Goal: Information Seeking & Learning: Check status

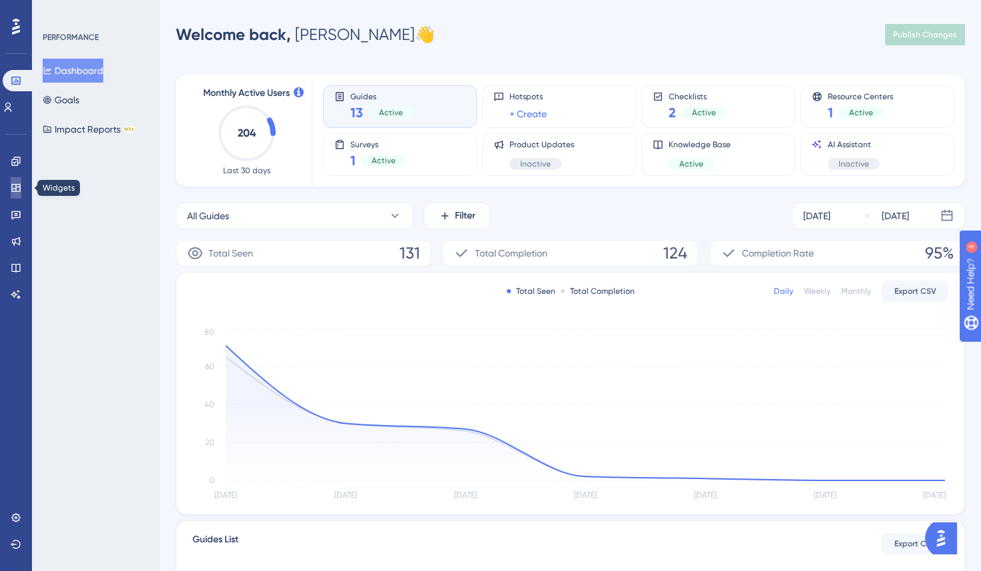
click at [14, 189] on icon at bounding box center [15, 188] width 9 height 8
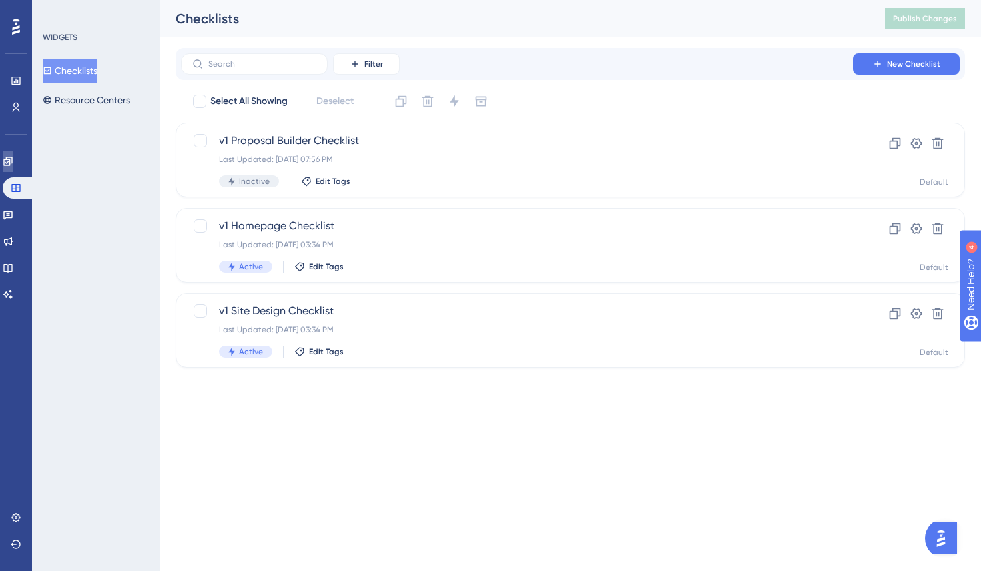
click at [13, 168] on link at bounding box center [8, 161] width 11 height 21
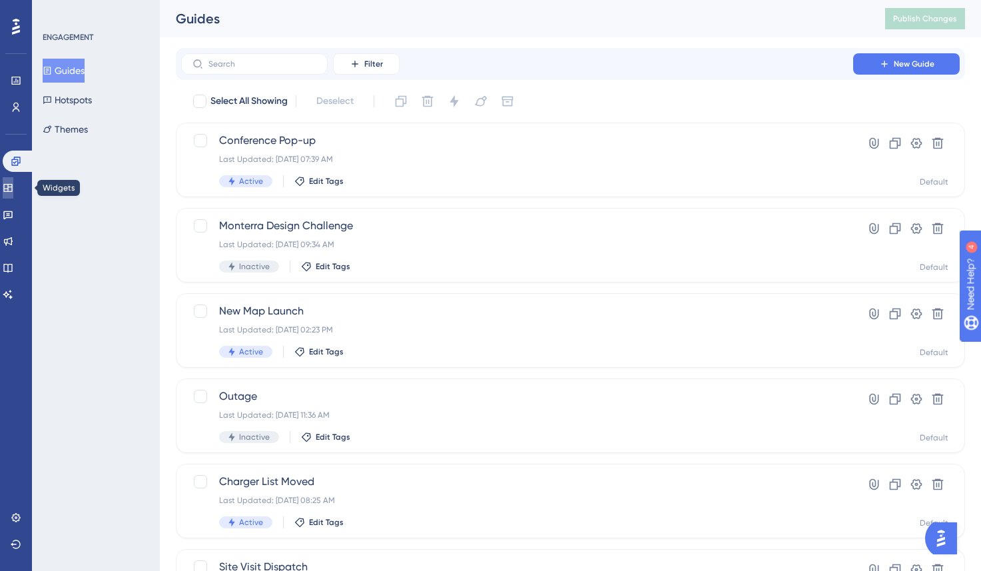
click at [13, 193] on icon at bounding box center [8, 188] width 11 height 11
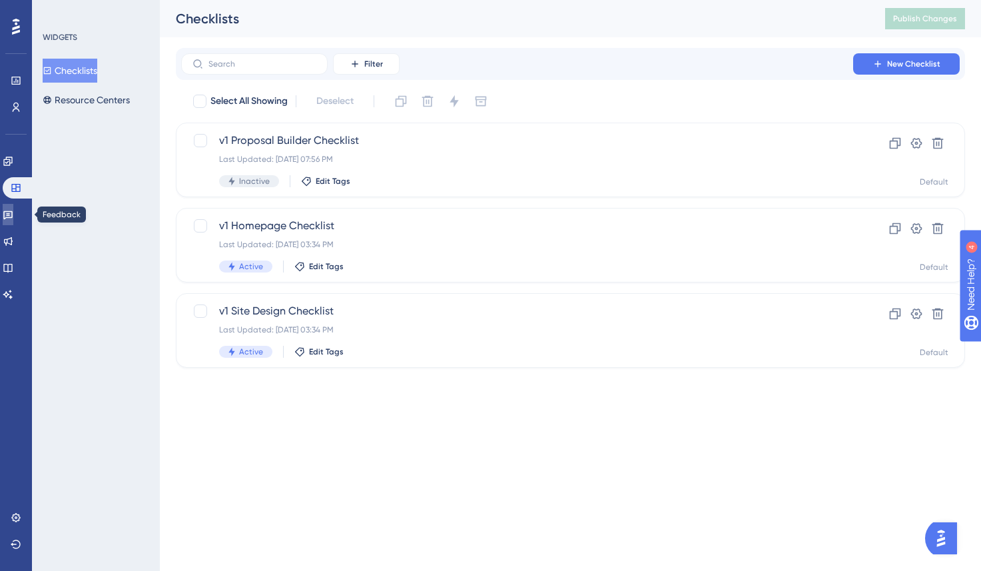
click at [13, 215] on link at bounding box center [8, 214] width 11 height 21
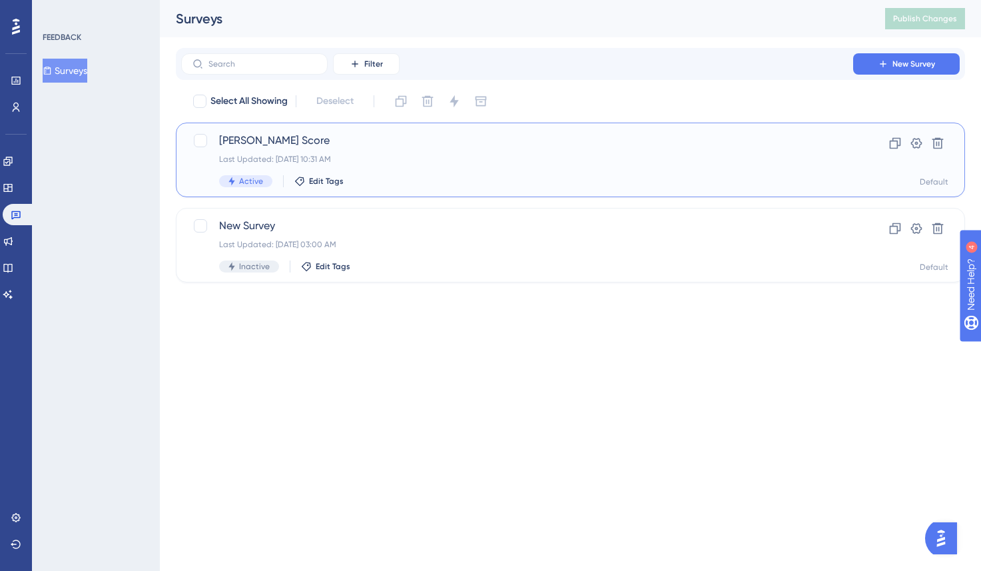
click at [332, 160] on div "Last Updated: [DATE] 10:31 AM" at bounding box center [517, 159] width 596 height 11
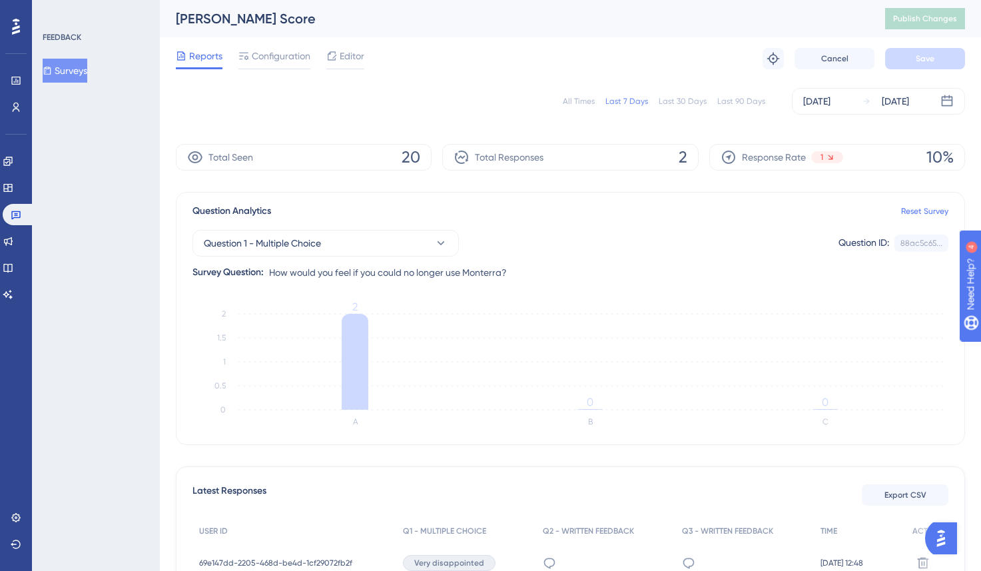
click at [554, 155] on div "Total Responses 2" at bounding box center [570, 157] width 256 height 27
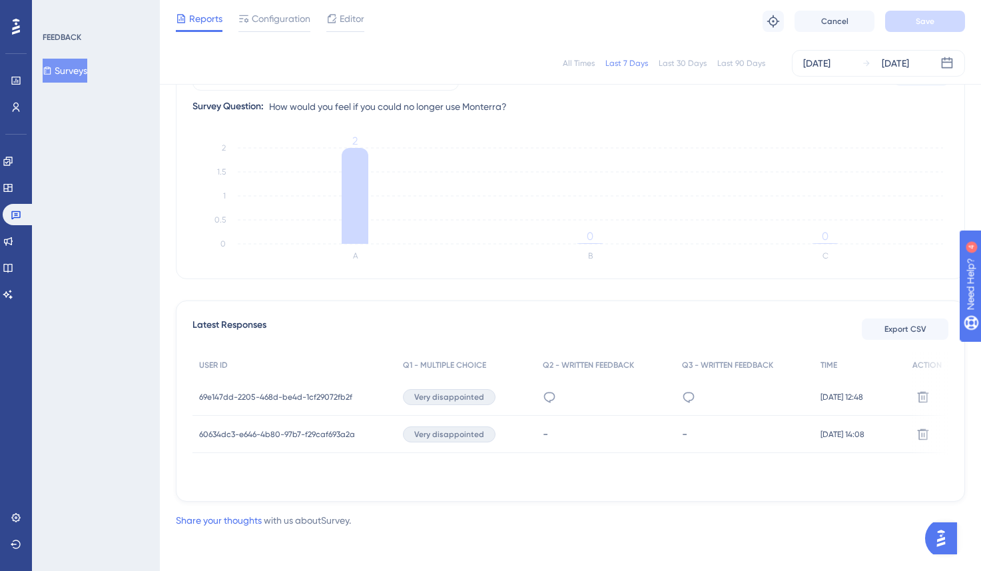
click at [734, 57] on div "All Times Last 7 Days Last 30 Days Last 90 Days [DATE] [DATE]" at bounding box center [570, 63] width 789 height 27
click at [736, 65] on div "Last 90 Days" at bounding box center [742, 63] width 48 height 11
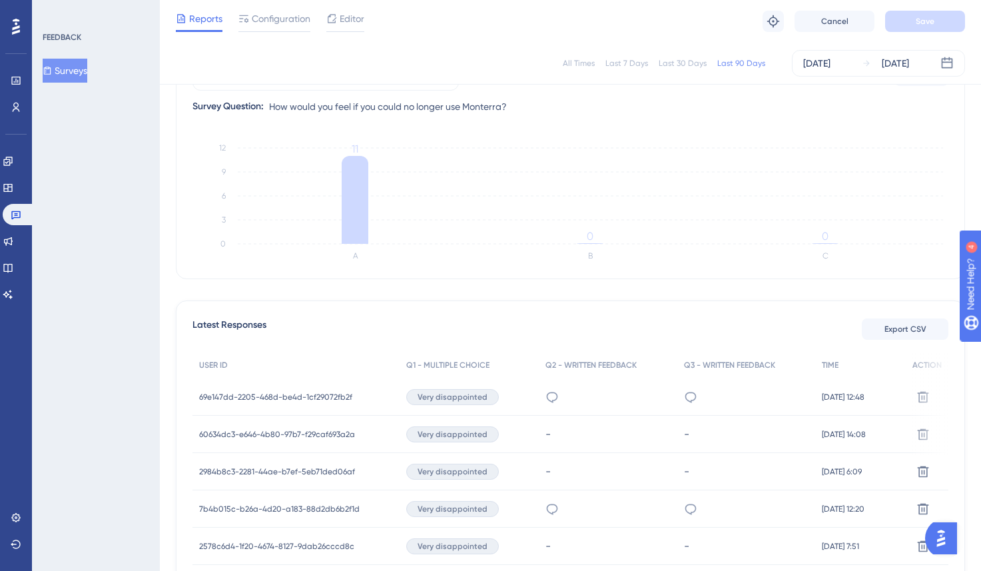
scroll to position [225, 0]
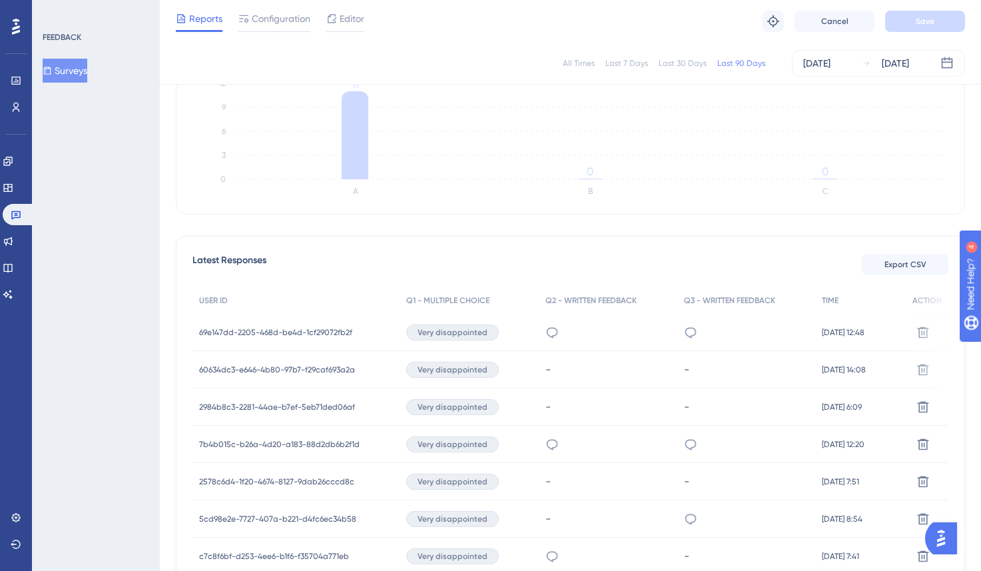
click at [325, 331] on span "69e147dd-2205-468d-be4d-1cf29072fb2f" at bounding box center [275, 332] width 153 height 11
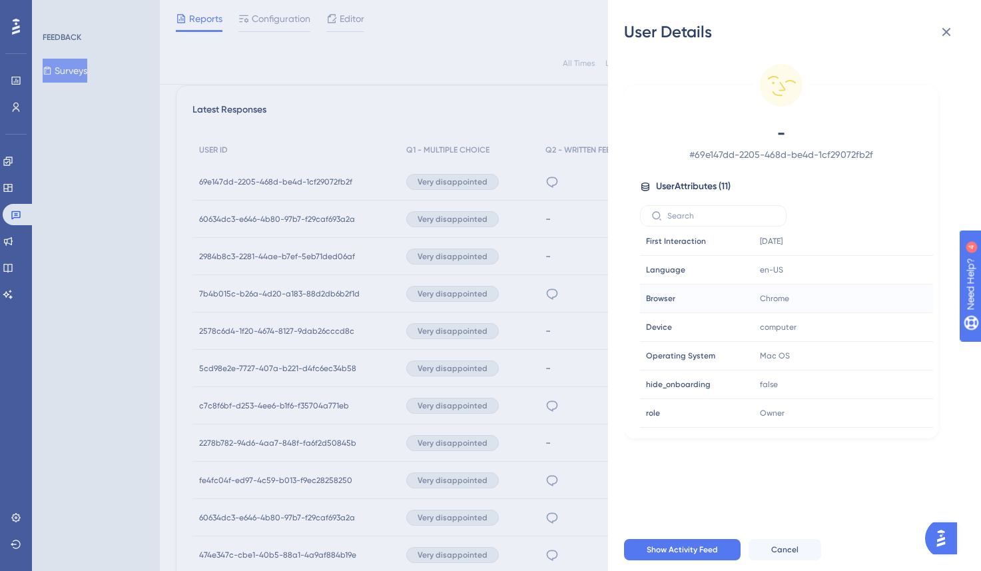
scroll to position [397, 0]
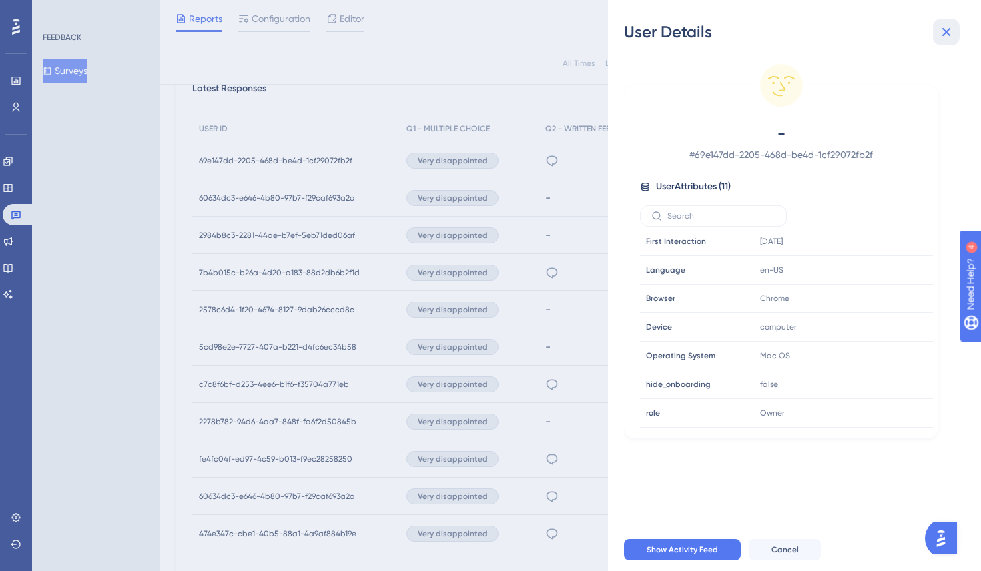
click at [949, 22] on button at bounding box center [946, 32] width 27 height 27
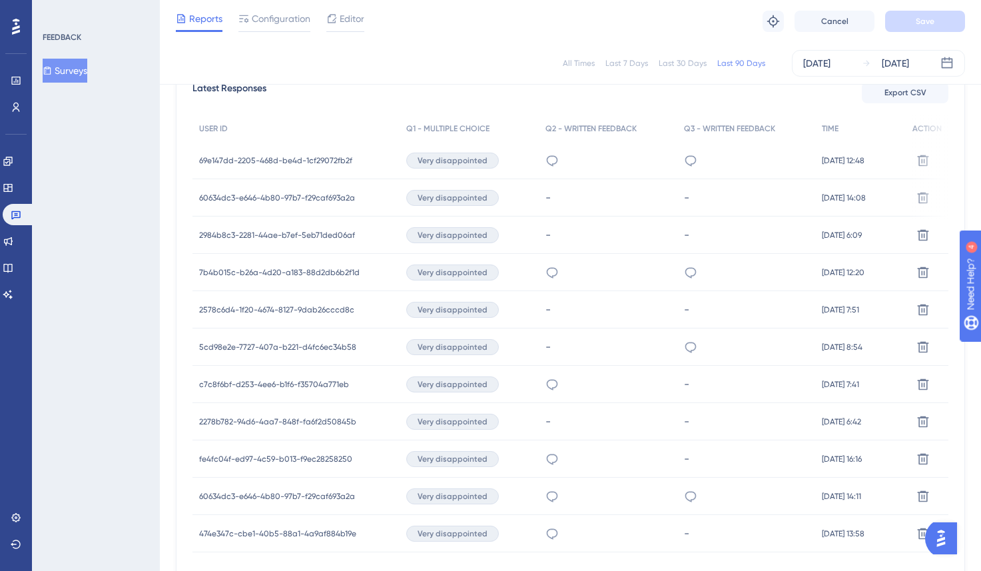
click at [331, 199] on span "60634dc3-e646-4b80-97b7-f29caf693a2a" at bounding box center [277, 198] width 156 height 11
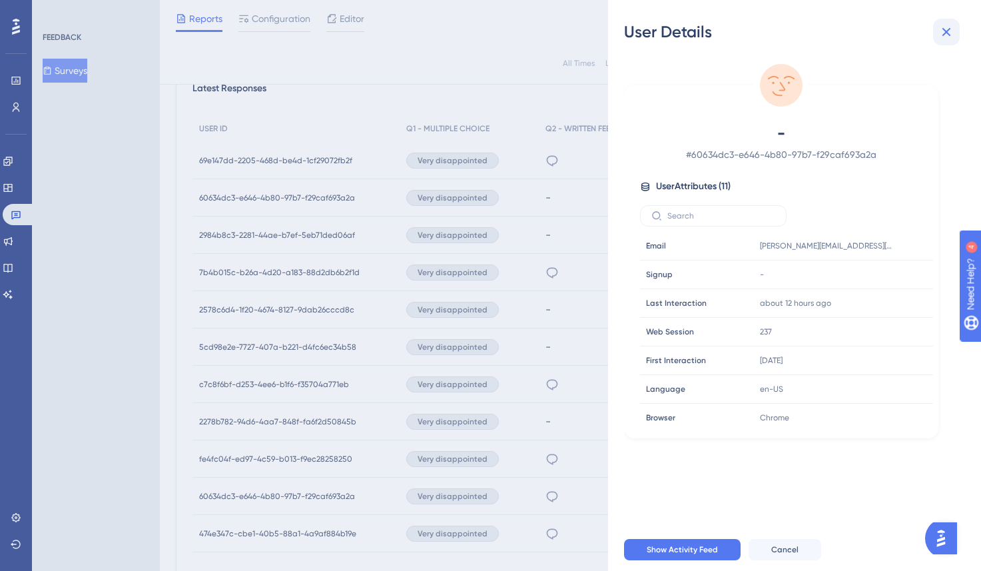
click at [949, 31] on icon at bounding box center [947, 32] width 16 height 16
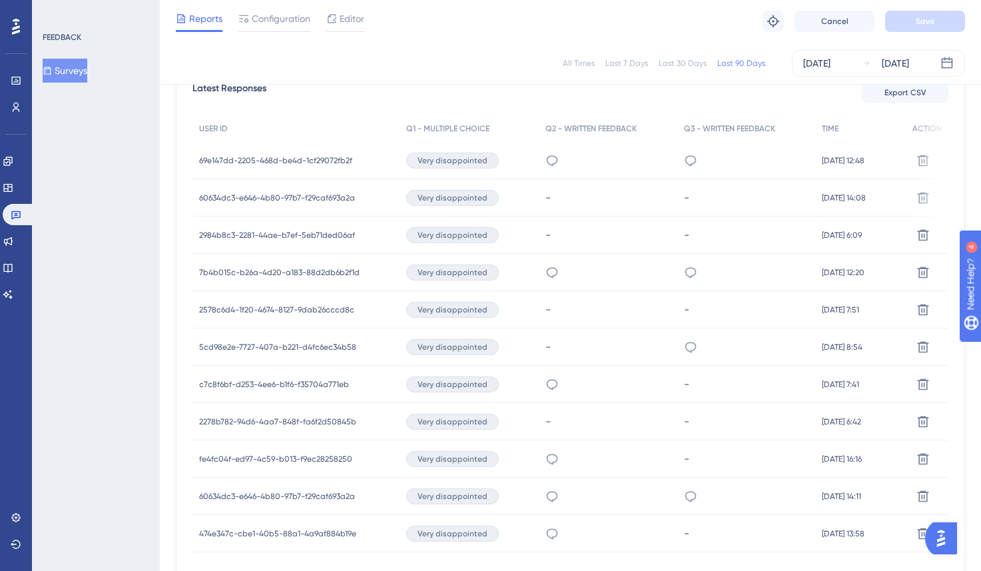
click at [311, 233] on span "2984b8c3-2281-44ae-b7ef-5eb71ded06af" at bounding box center [277, 235] width 156 height 11
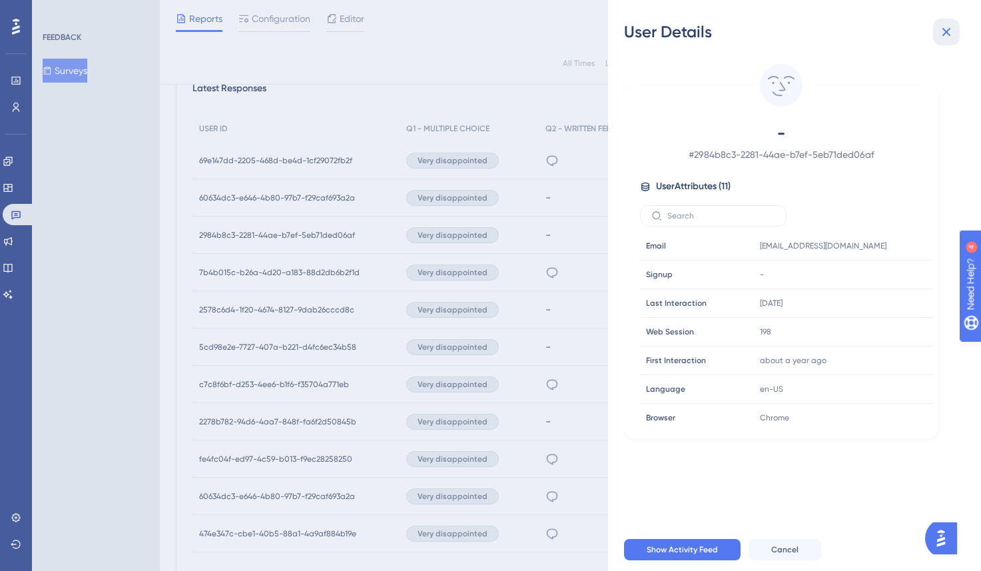
click at [949, 35] on icon at bounding box center [947, 32] width 9 height 9
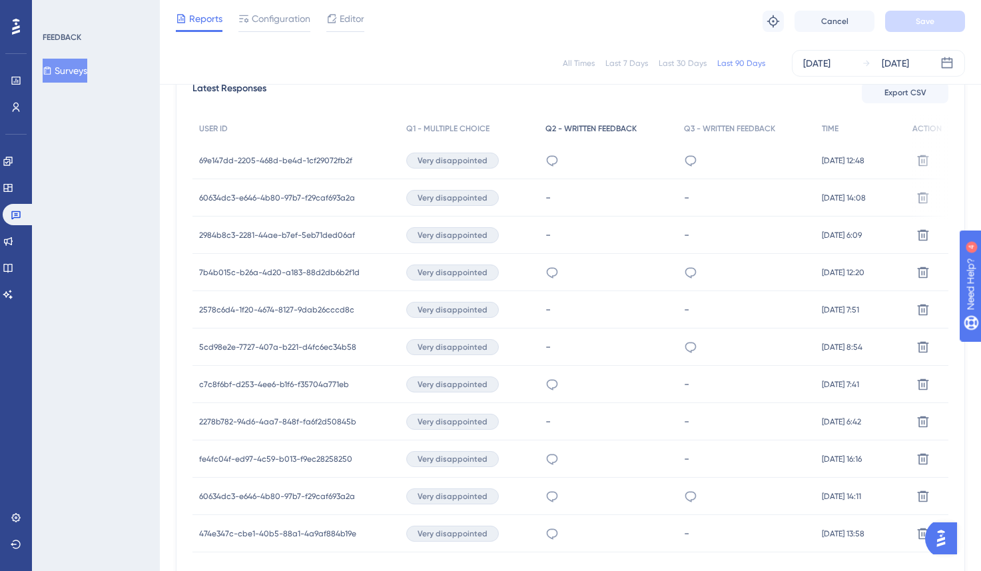
click at [549, 126] on span "Q2 - WRITTEN FEEDBACK" at bounding box center [591, 128] width 91 height 11
click at [546, 159] on icon at bounding box center [552, 160] width 13 height 13
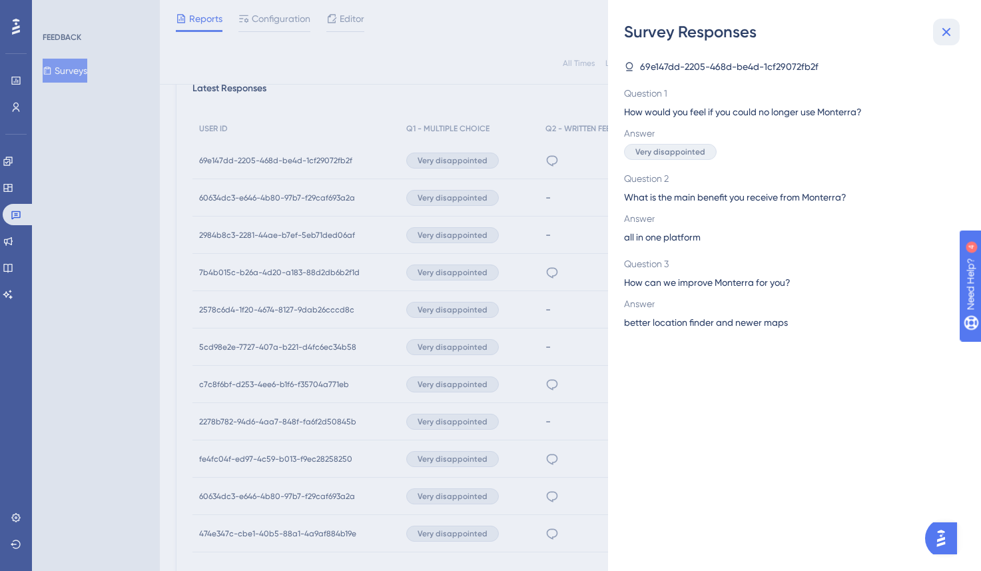
click at [941, 39] on icon at bounding box center [947, 32] width 16 height 16
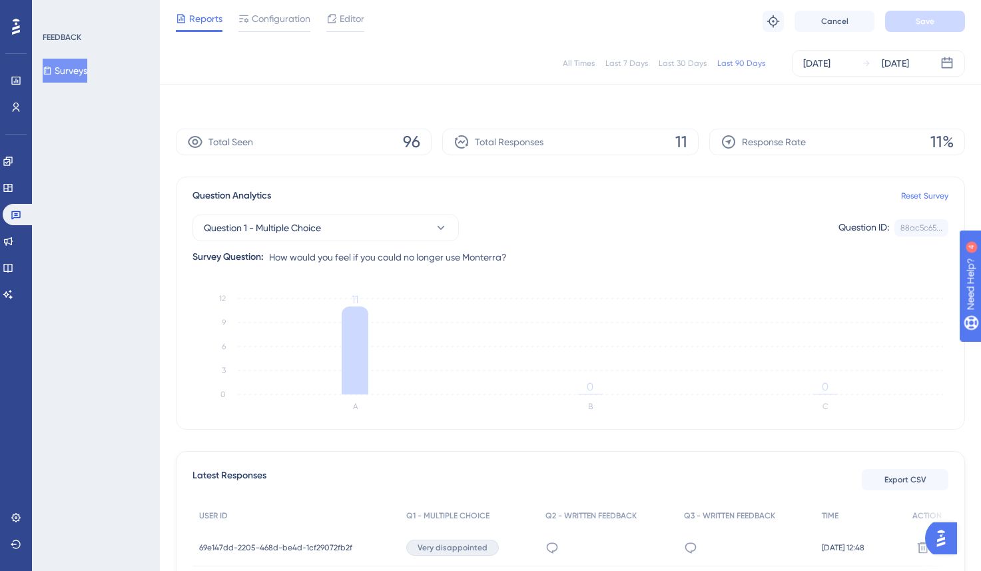
scroll to position [0, 0]
